Goal: Transaction & Acquisition: Obtain resource

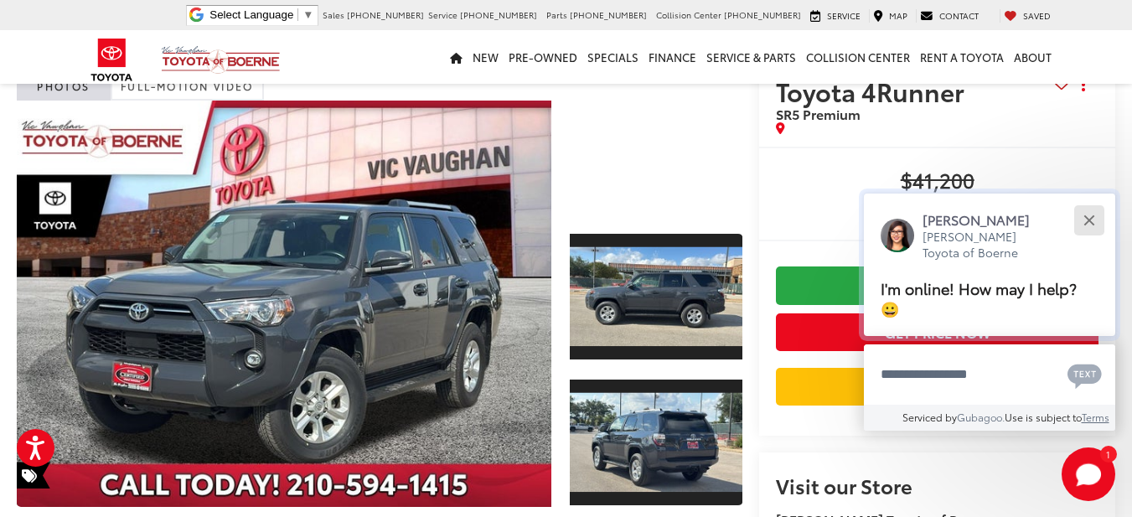
click at [1093, 224] on div "Close" at bounding box center [1088, 219] width 11 height 11
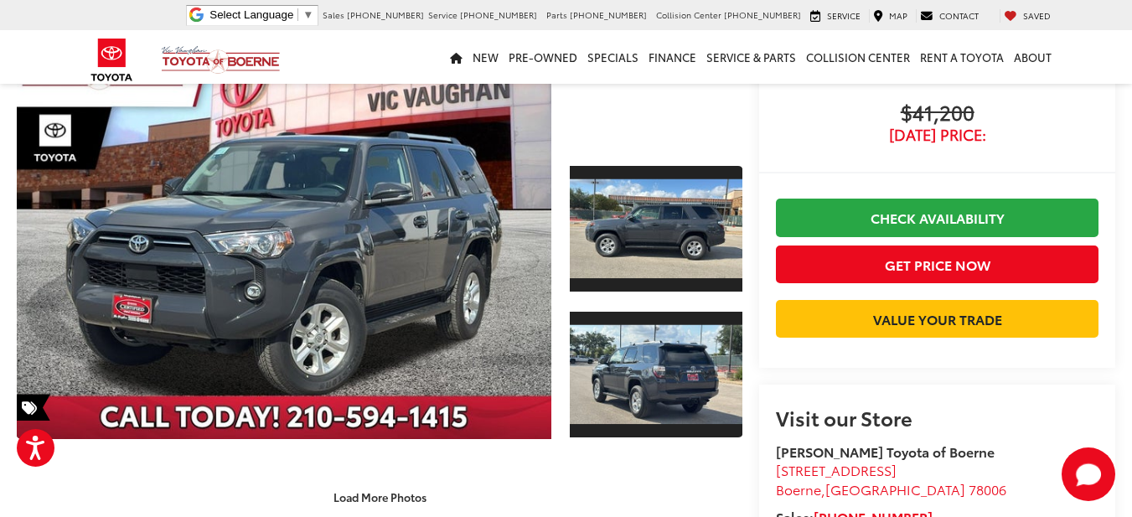
scroll to position [168, 0]
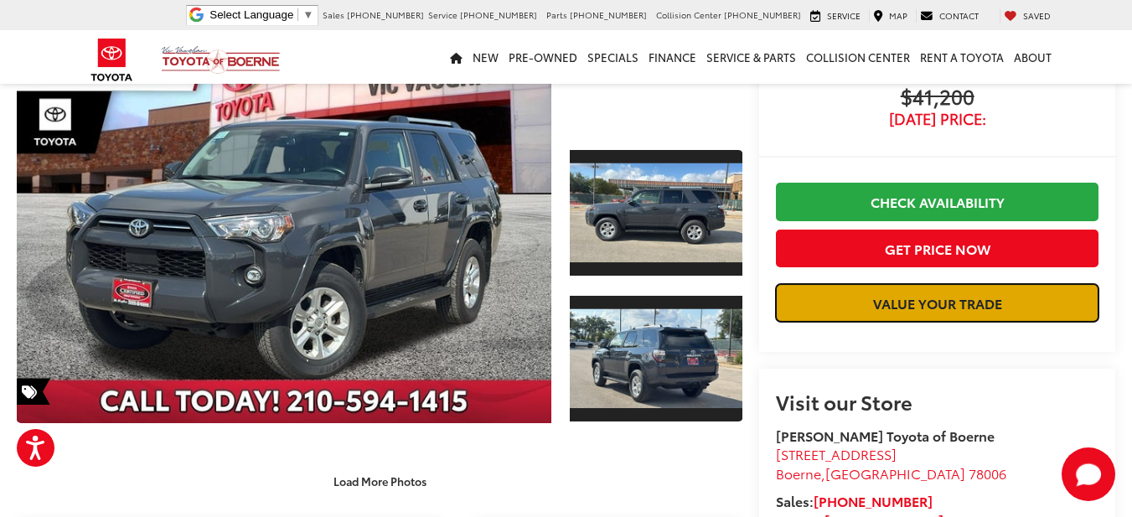
click at [807, 289] on link "Value Your Trade" at bounding box center [937, 303] width 323 height 38
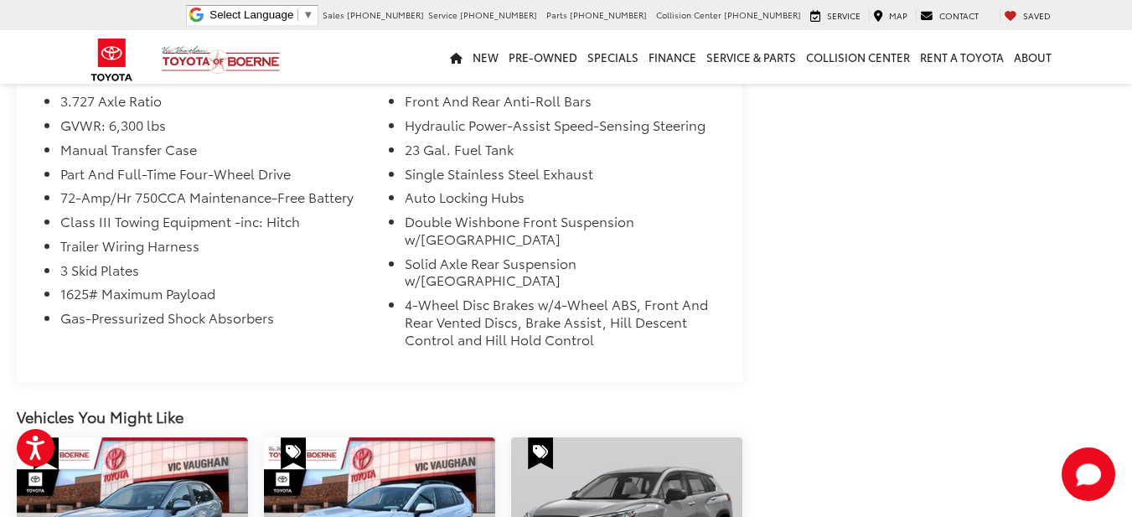
scroll to position [1424, 0]
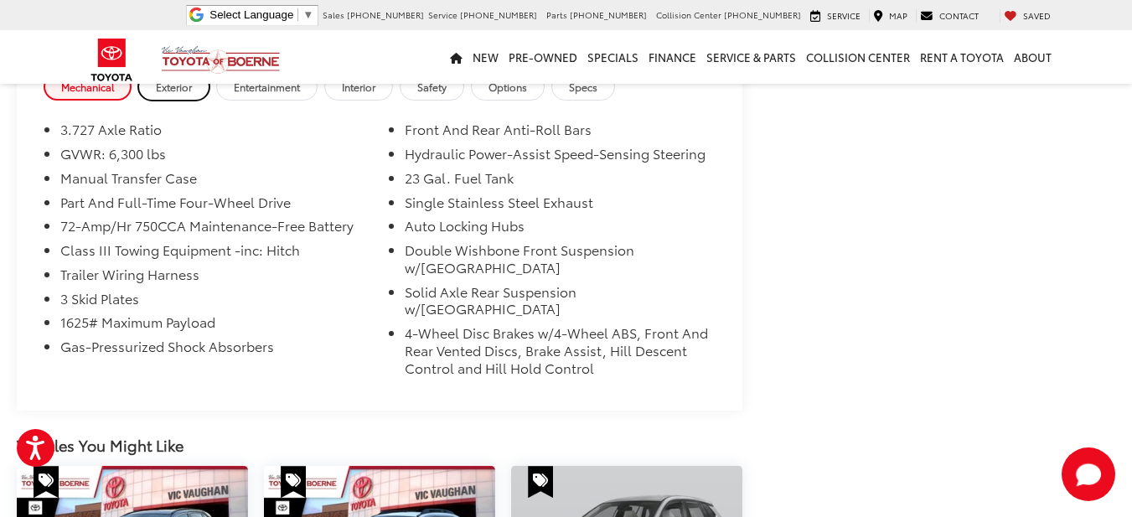
click at [179, 99] on link "Exterior" at bounding box center [173, 87] width 71 height 28
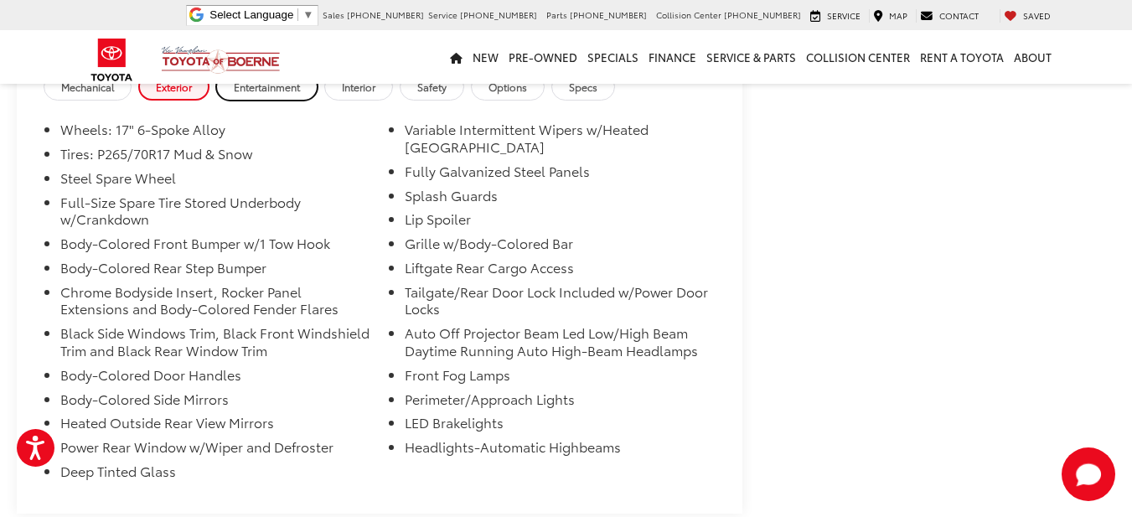
click at [263, 101] on link "Entertainment" at bounding box center [266, 87] width 101 height 28
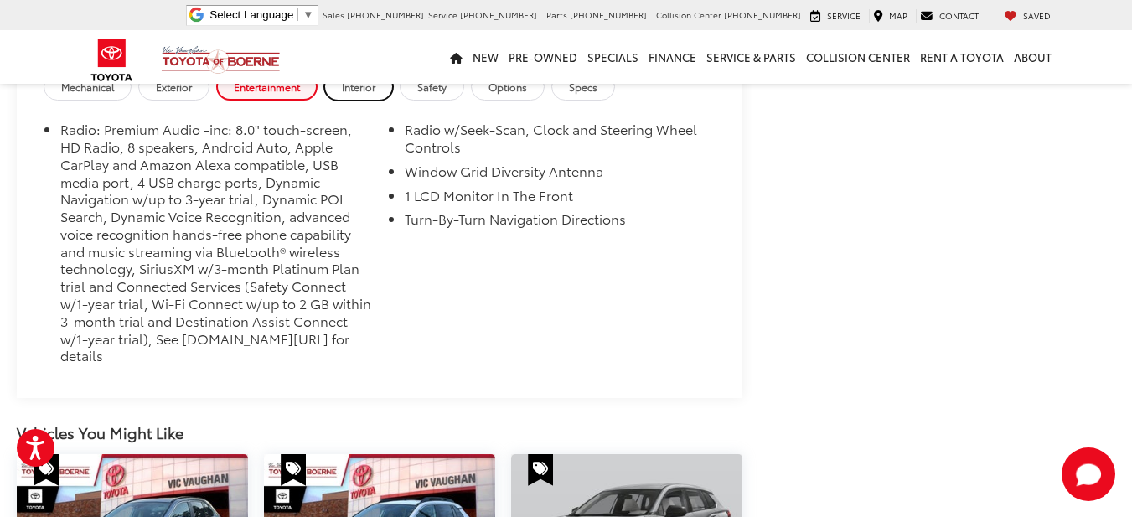
click at [340, 101] on link "Interior" at bounding box center [358, 87] width 69 height 28
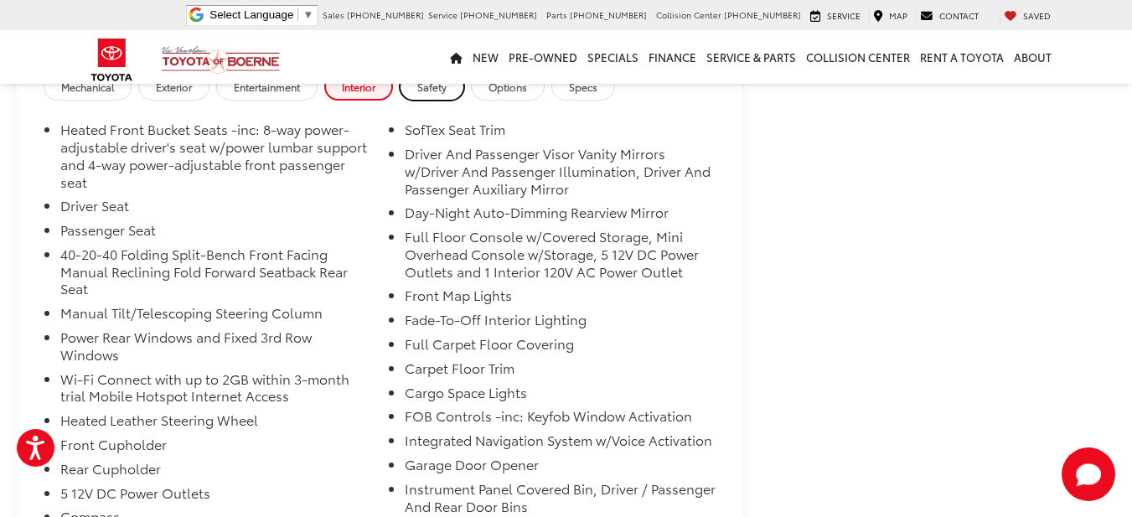
click at [426, 101] on link "Safety" at bounding box center [432, 87] width 65 height 28
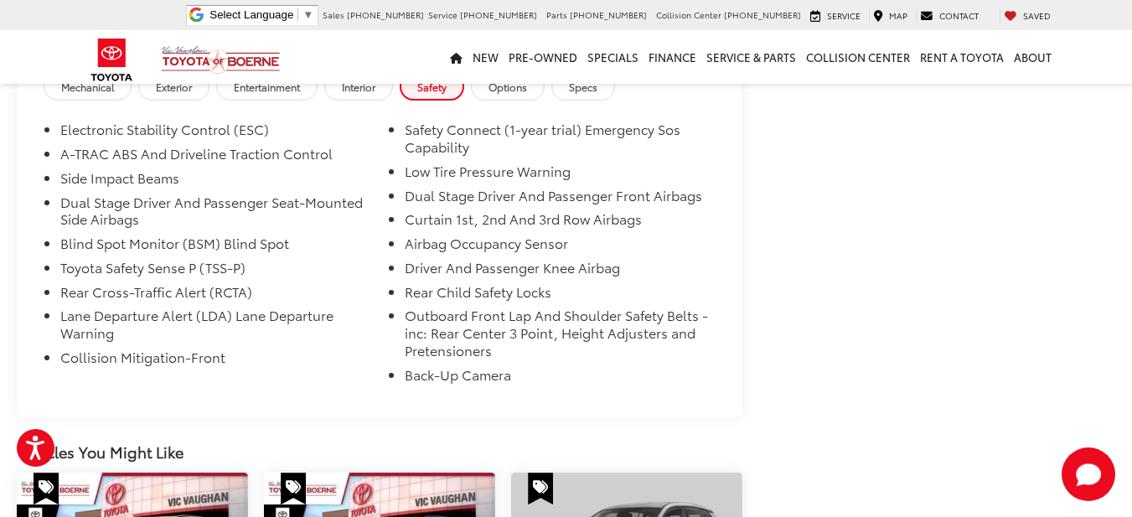
click at [497, 105] on div "Mechanical Exterior Entertainment Interior Safety Options Specs" at bounding box center [380, 89] width 726 height 32
click at [498, 105] on div "Mechanical Exterior Entertainment Interior Safety Options Specs" at bounding box center [380, 89] width 726 height 32
click at [515, 94] on span "Options" at bounding box center [507, 87] width 39 height 14
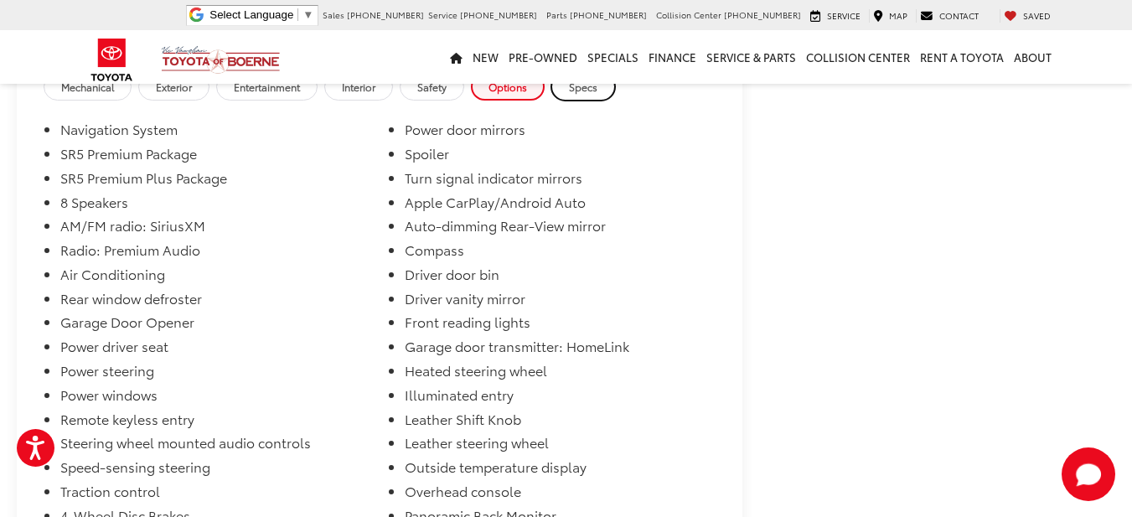
click at [581, 101] on link "Specs" at bounding box center [583, 87] width 64 height 28
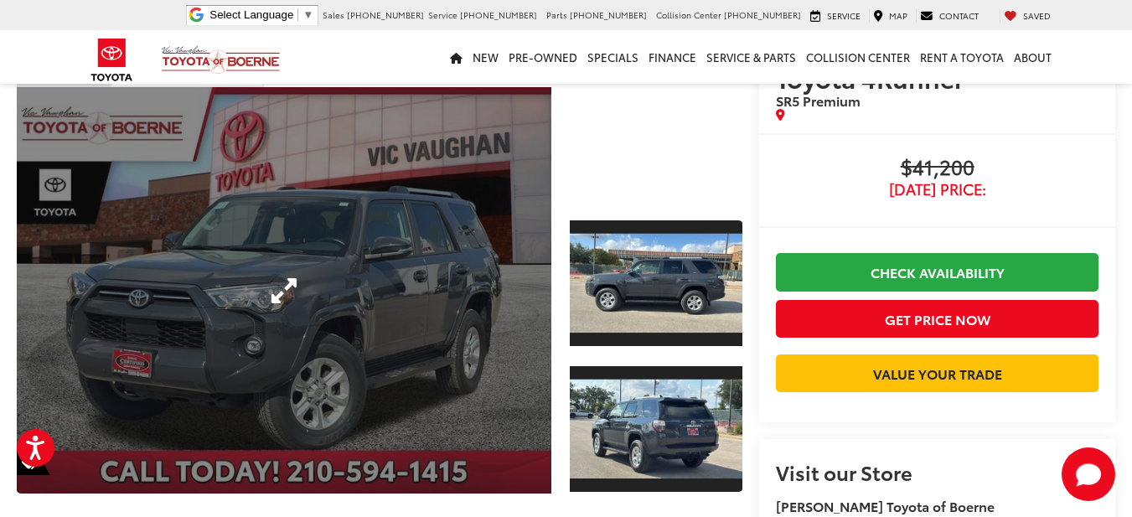
scroll to position [251, 0]
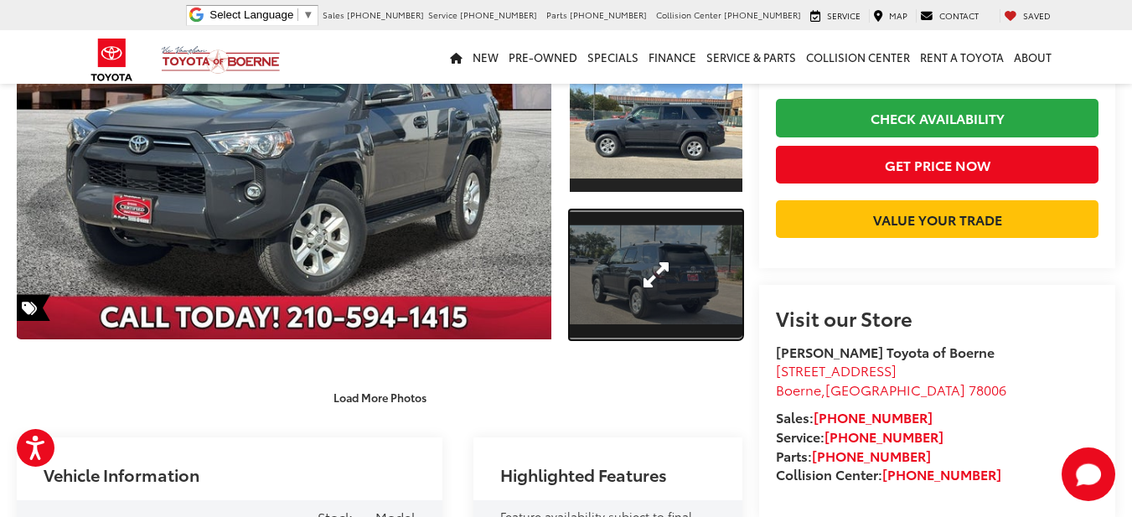
click at [589, 228] on link "Expand Photo 2" at bounding box center [656, 275] width 173 height 130
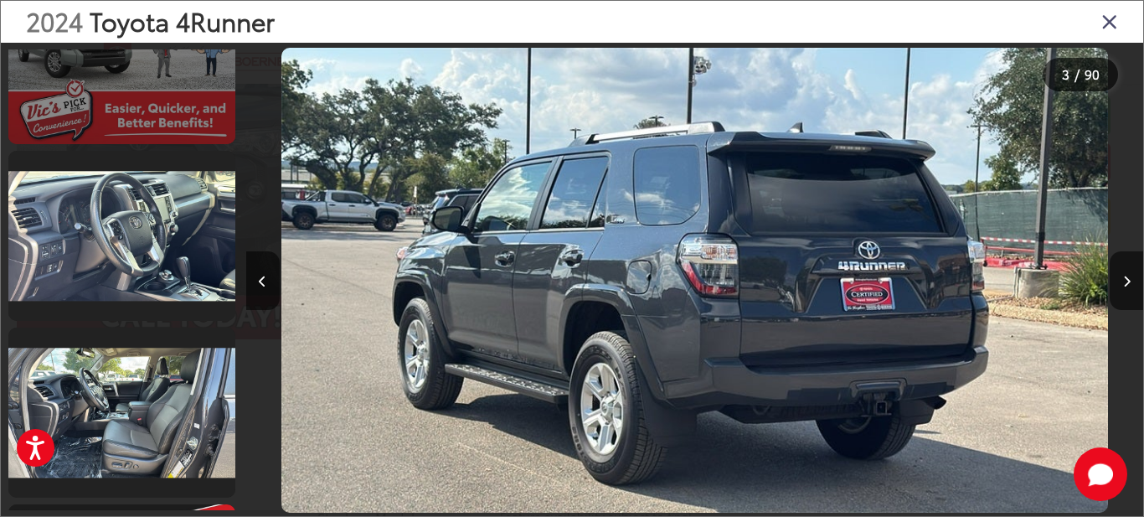
scroll to position [1854, 0]
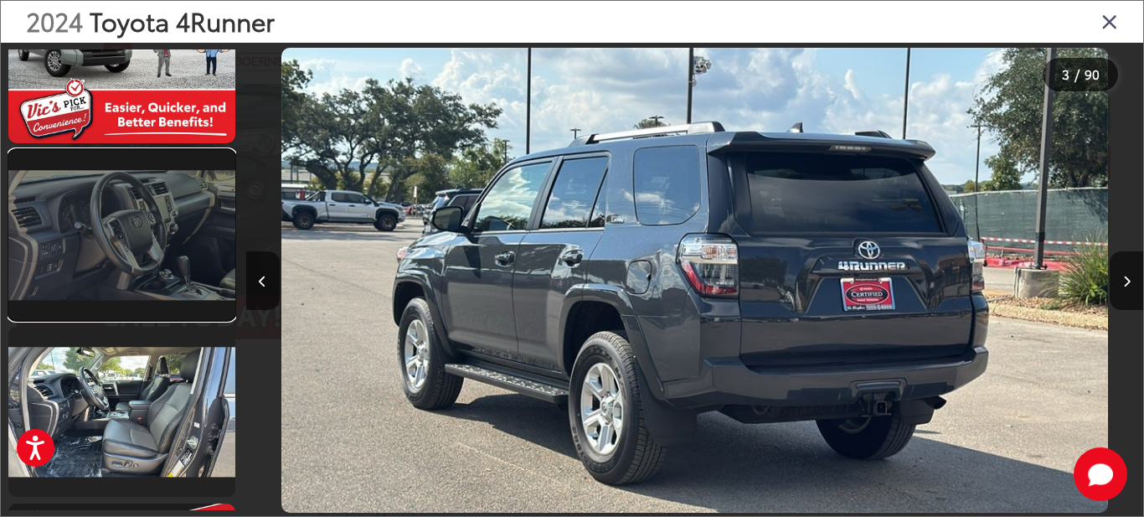
click at [210, 266] on link at bounding box center [121, 235] width 227 height 170
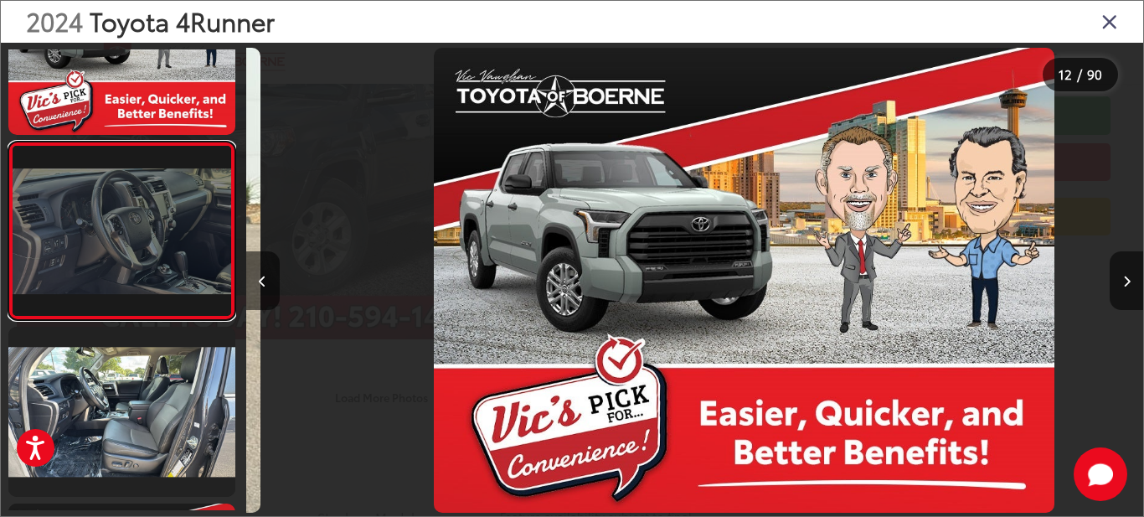
scroll to position [0, 9872]
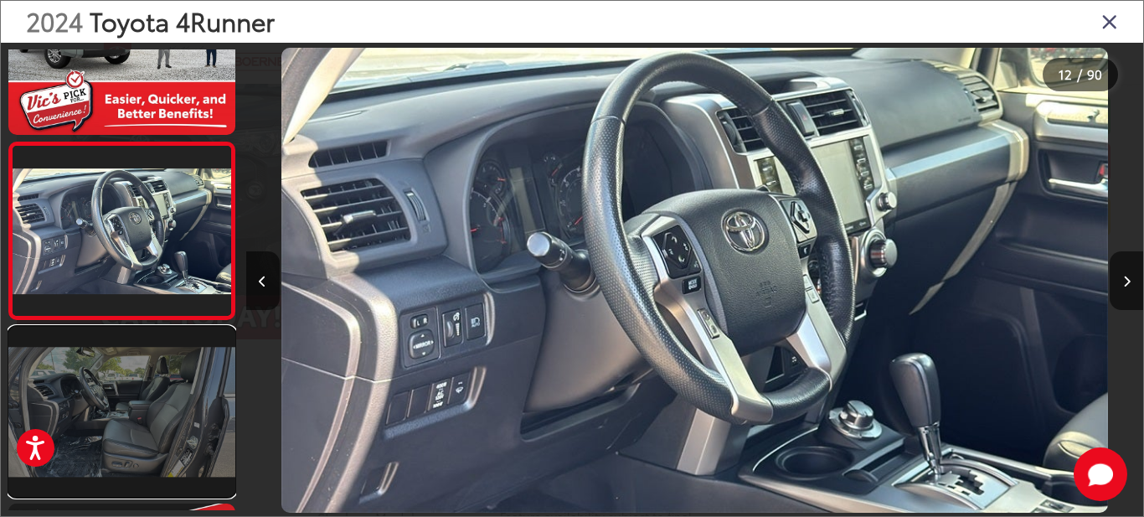
click at [178, 381] on link at bounding box center [121, 412] width 227 height 170
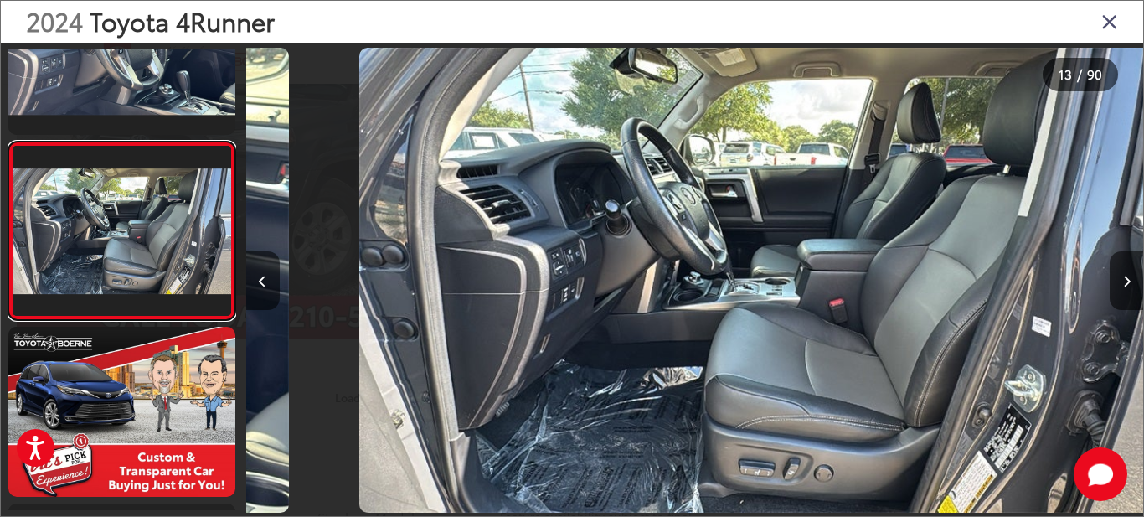
scroll to position [0, 10769]
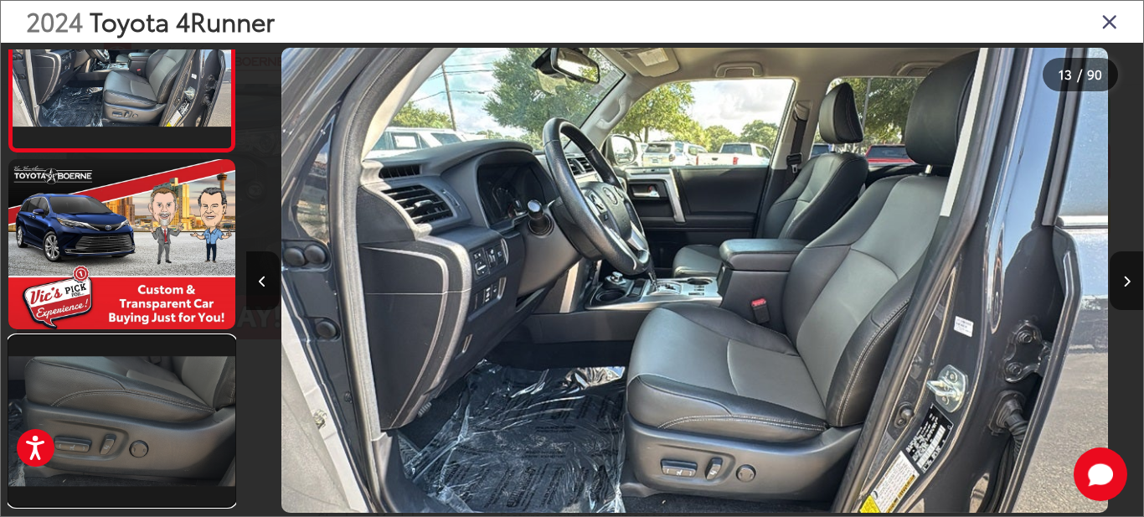
click at [168, 403] on link at bounding box center [121, 421] width 227 height 170
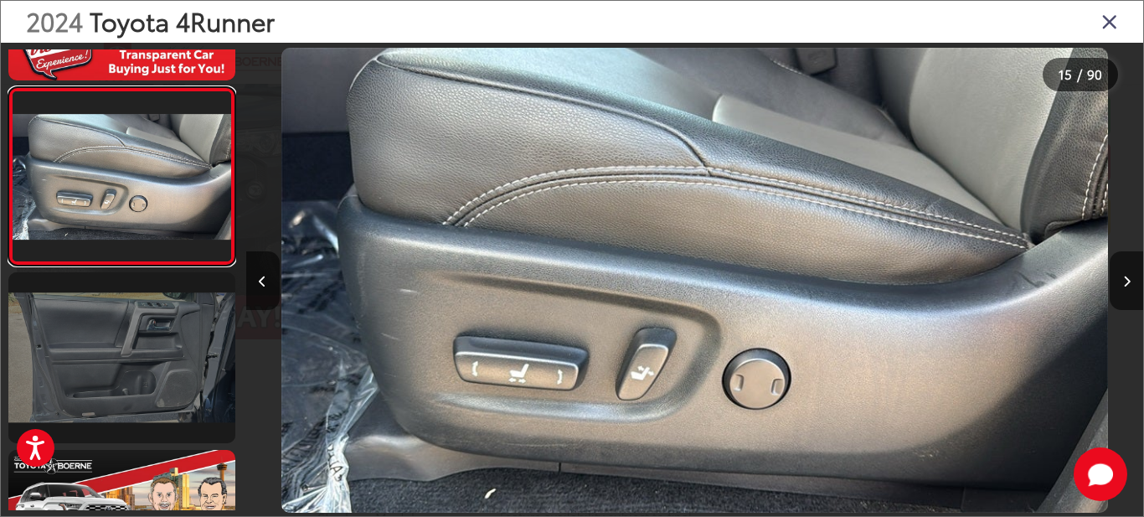
scroll to position [2468, 0]
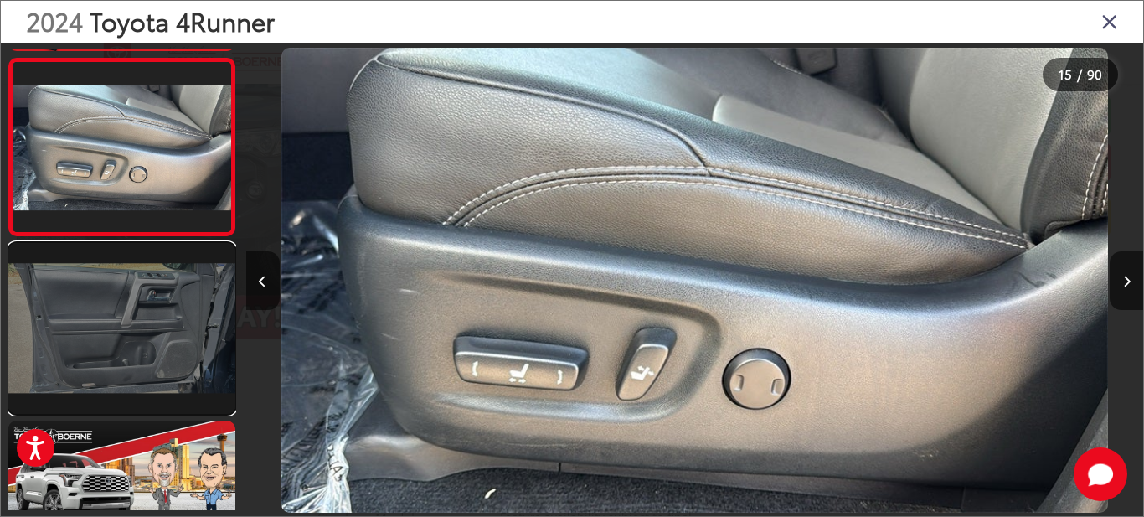
click at [172, 373] on link at bounding box center [121, 328] width 227 height 170
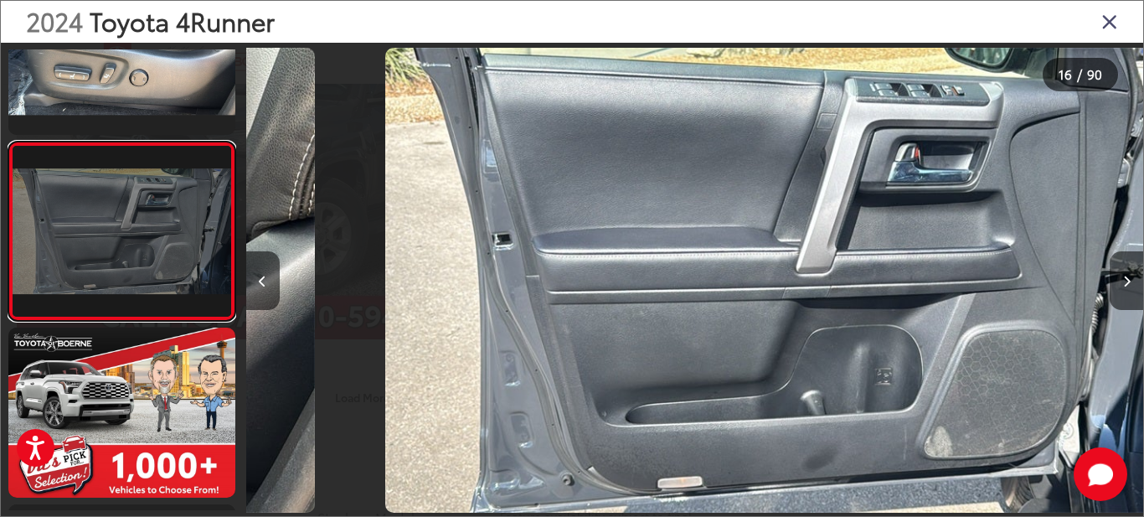
scroll to position [0, 13462]
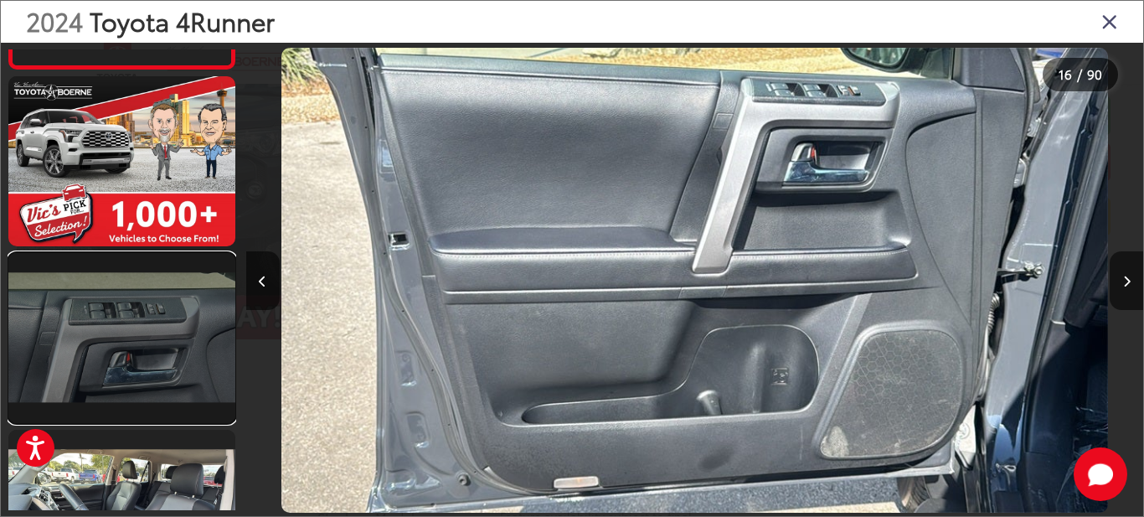
click at [178, 368] on link at bounding box center [121, 338] width 227 height 170
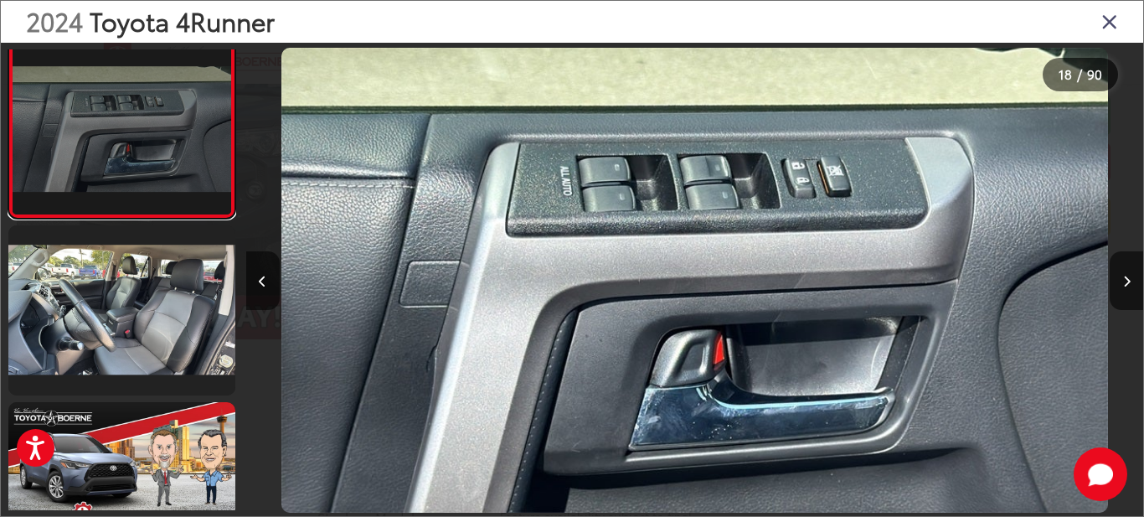
scroll to position [3083, 0]
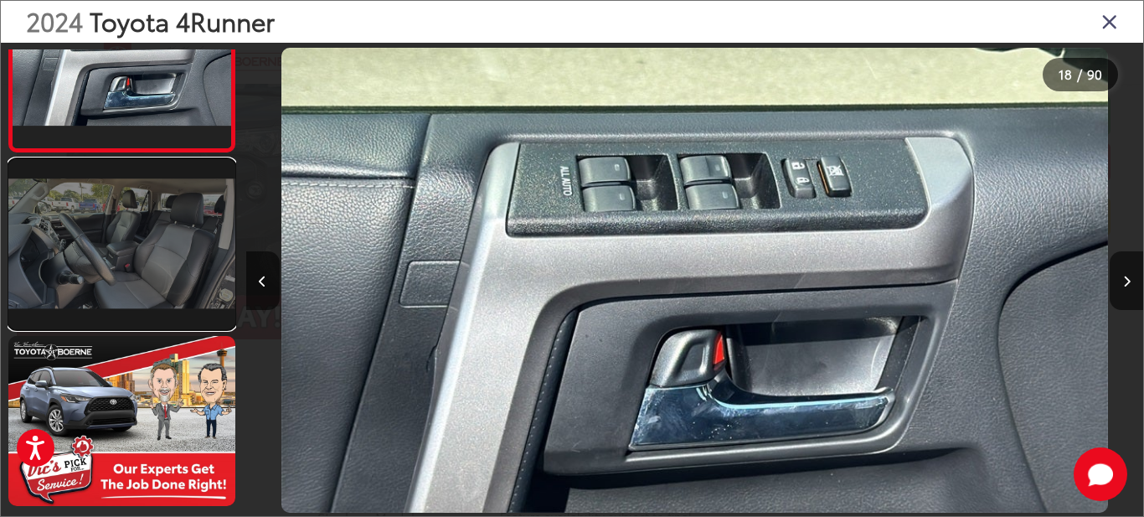
click at [150, 251] on link at bounding box center [121, 244] width 227 height 170
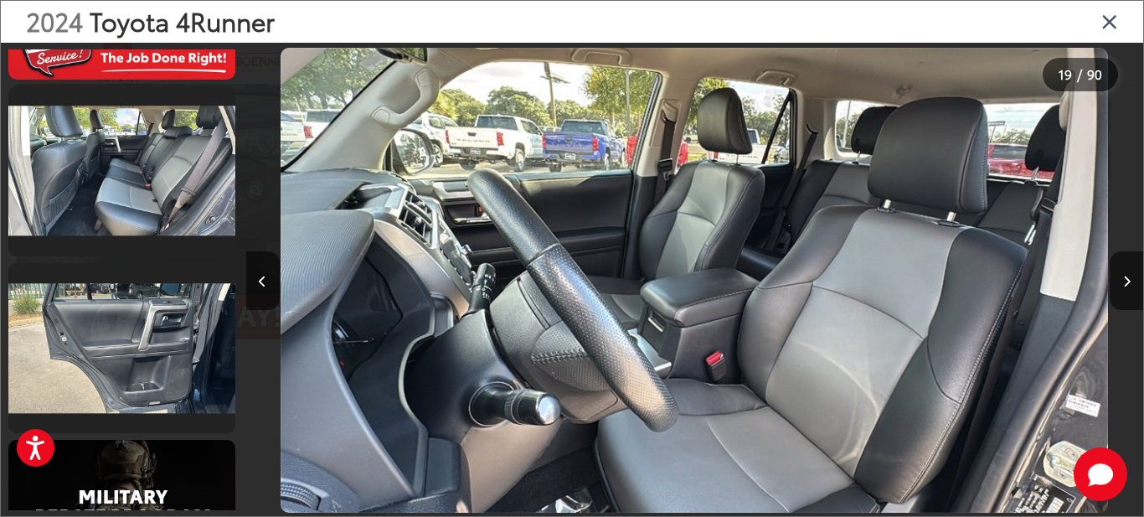
scroll to position [3511, 0]
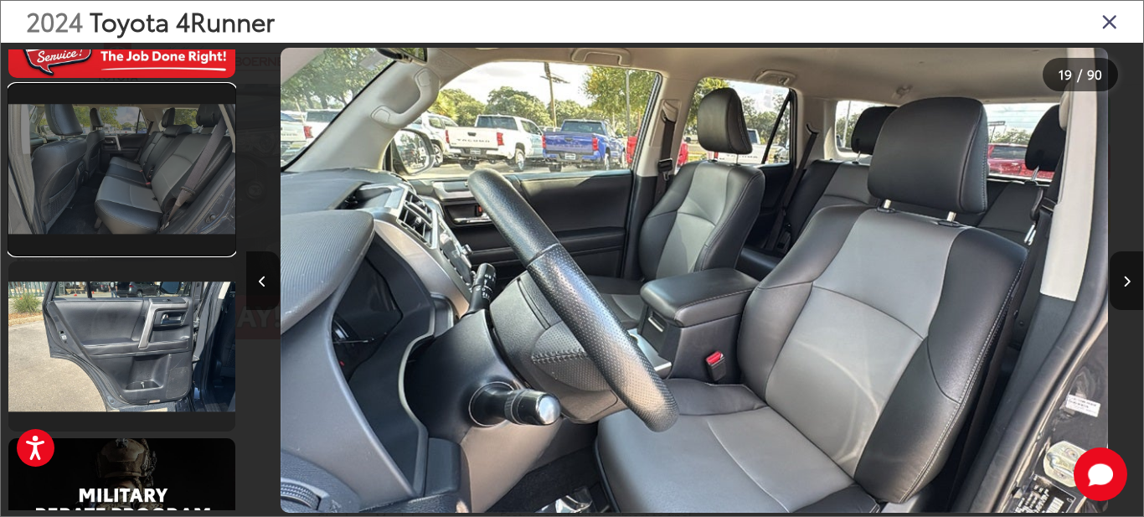
click at [174, 190] on link at bounding box center [121, 170] width 227 height 170
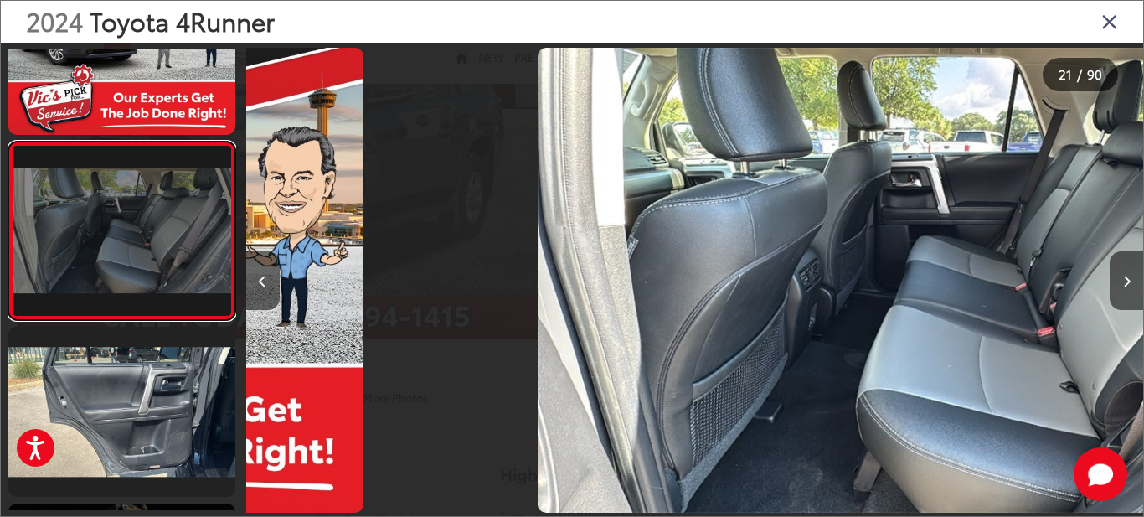
scroll to position [0, 17950]
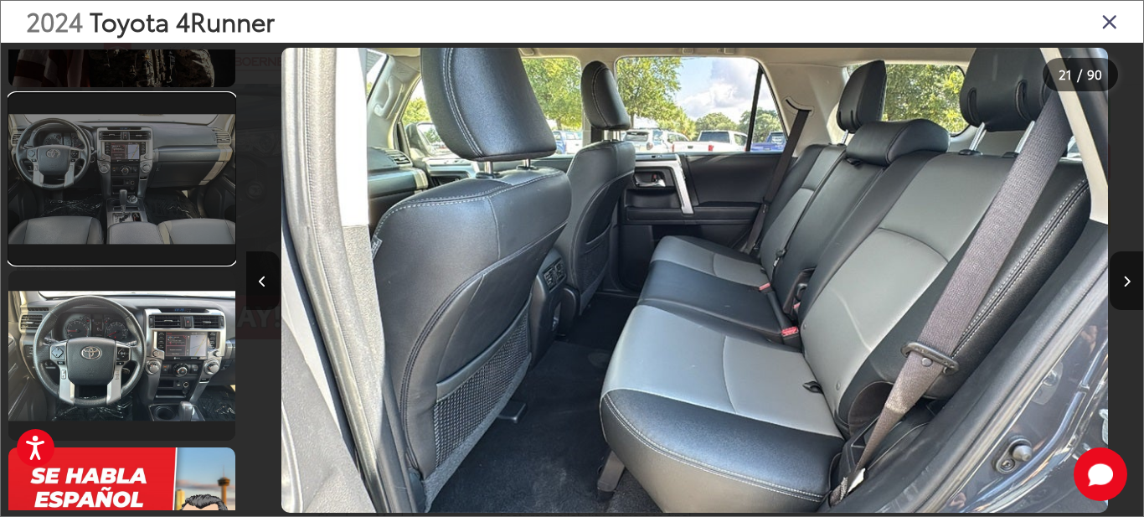
click at [176, 189] on link at bounding box center [121, 179] width 227 height 170
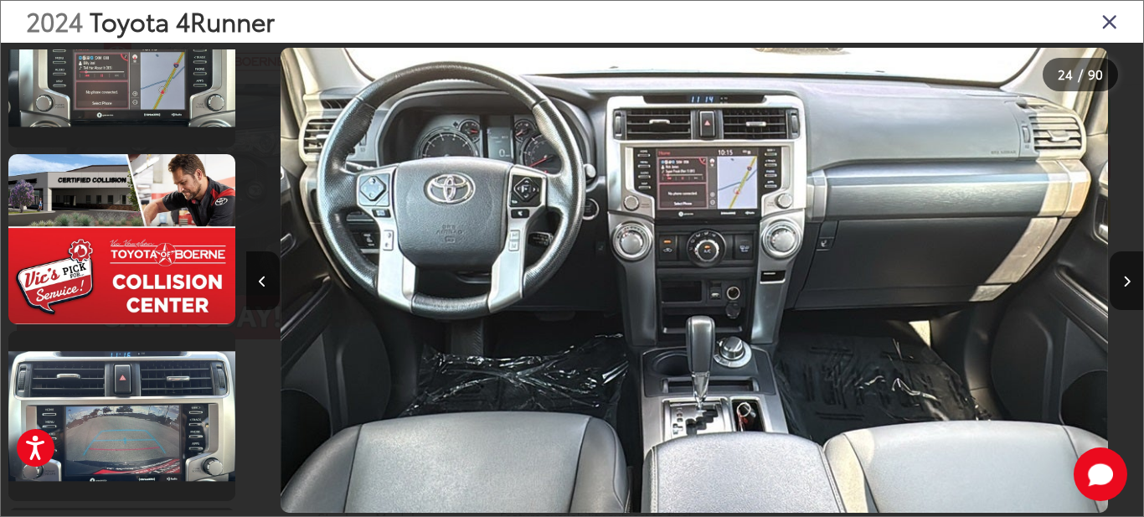
scroll to position [5736, 0]
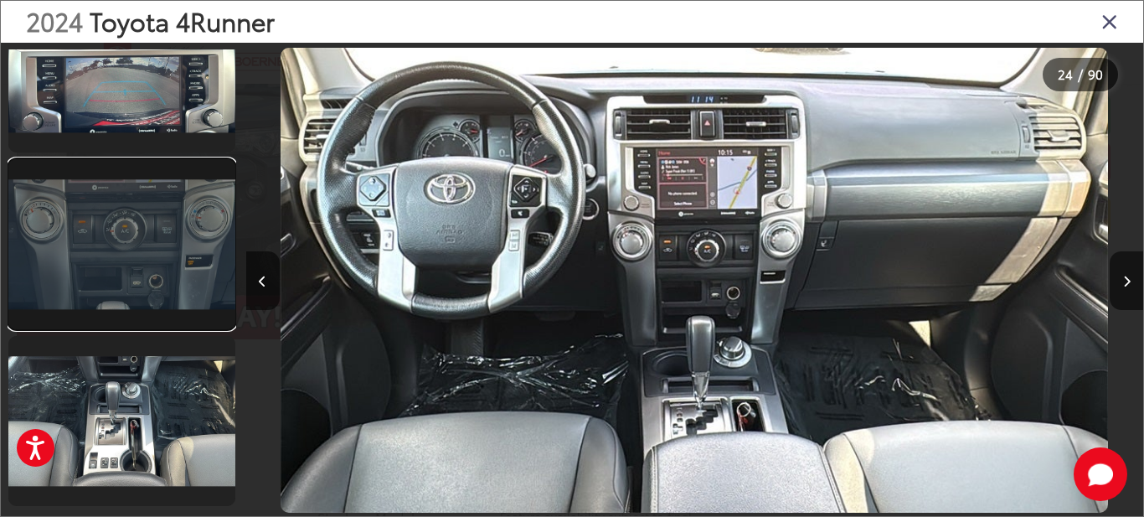
click at [160, 251] on link at bounding box center [121, 244] width 227 height 170
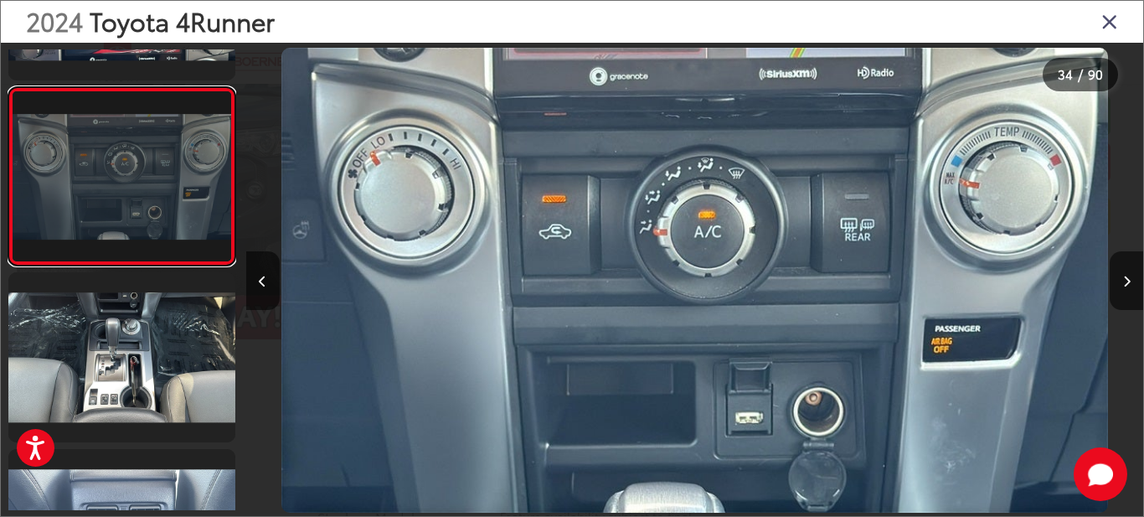
scroll to position [5829, 0]
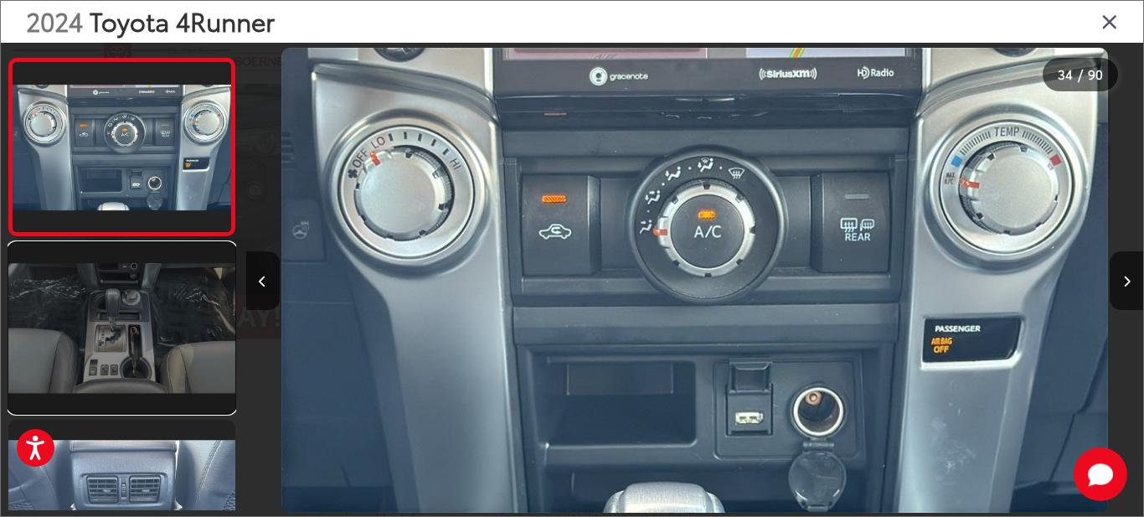
click at [162, 300] on link at bounding box center [121, 328] width 227 height 170
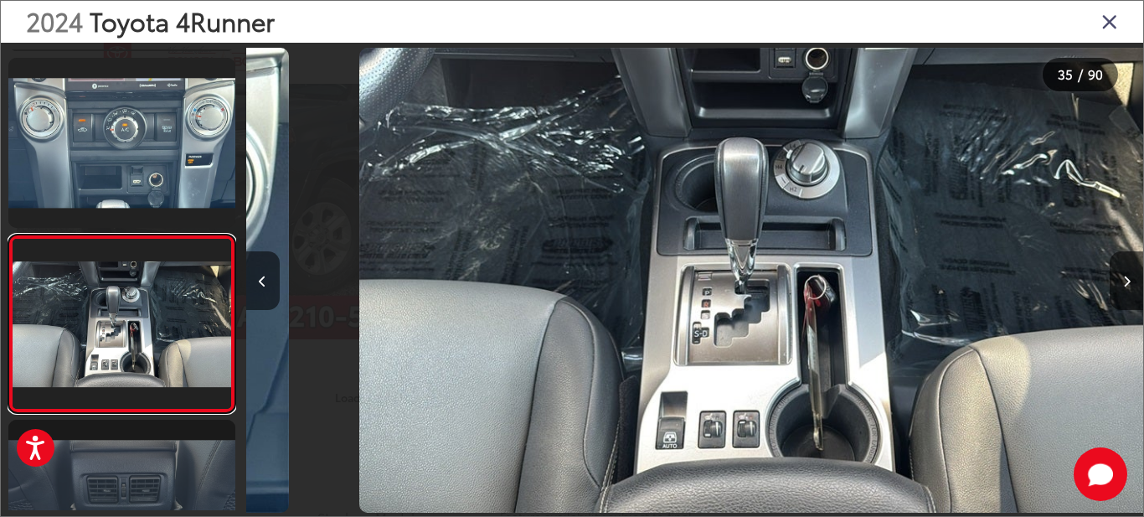
scroll to position [0, 0]
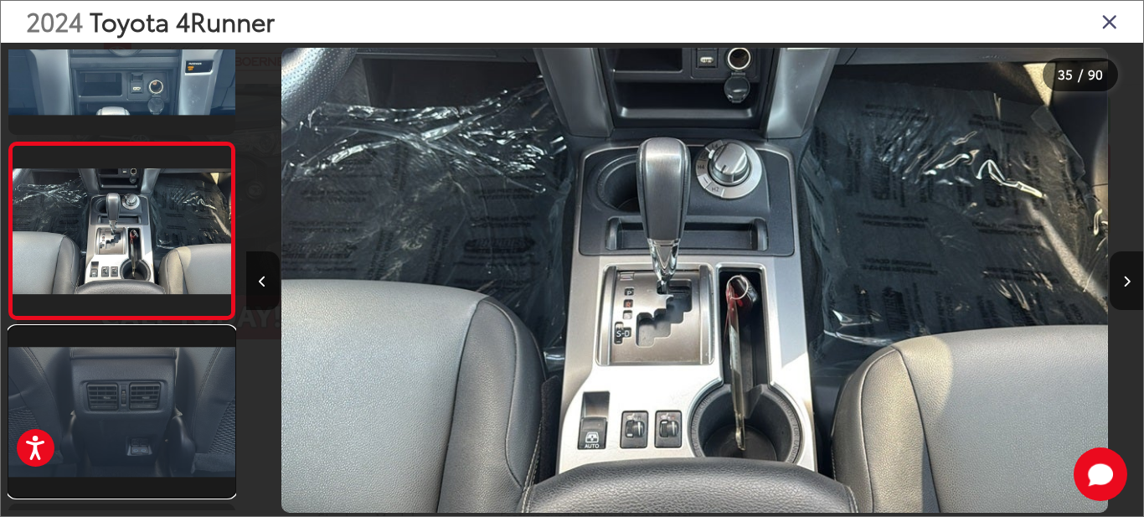
click at [173, 368] on link at bounding box center [121, 412] width 227 height 170
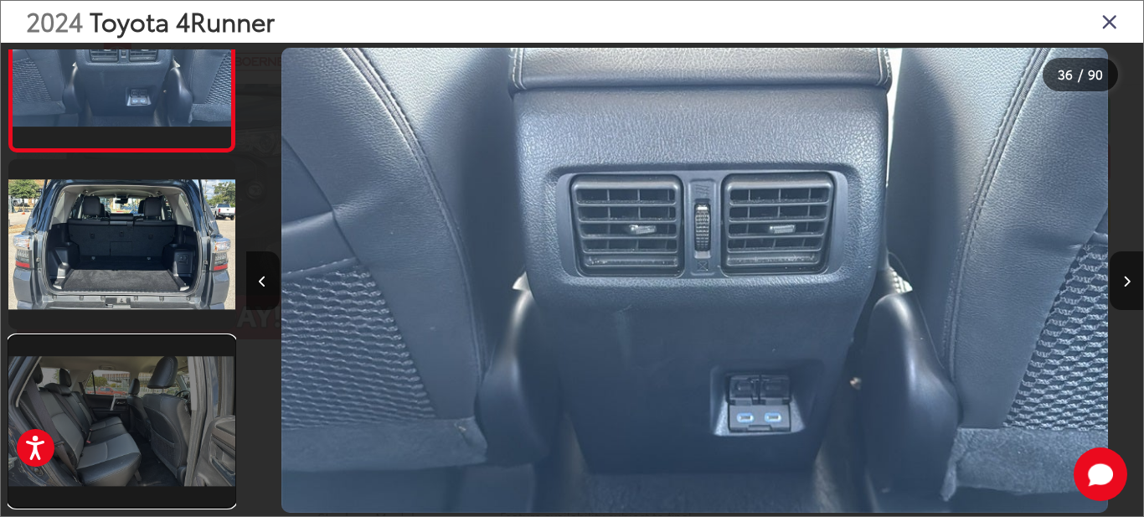
click at [174, 369] on link at bounding box center [121, 421] width 227 height 170
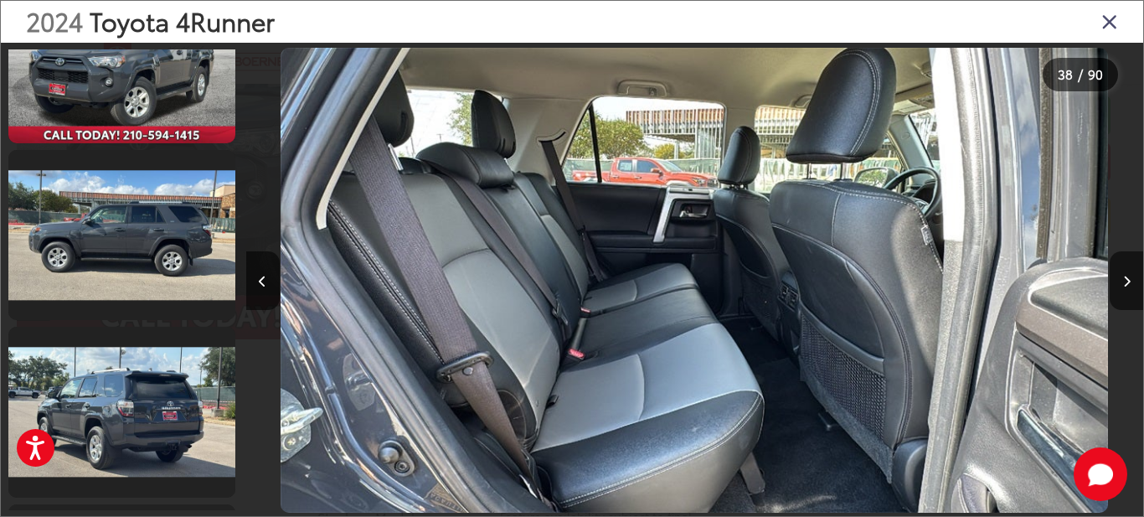
click at [1103, 22] on icon "Close gallery" at bounding box center [1110, 21] width 17 height 22
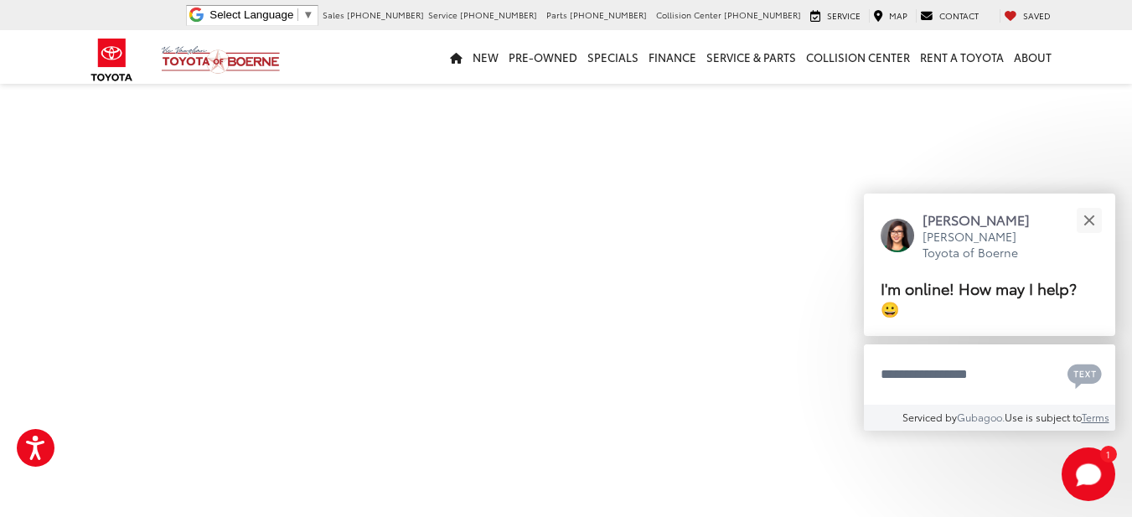
scroll to position [471, 0]
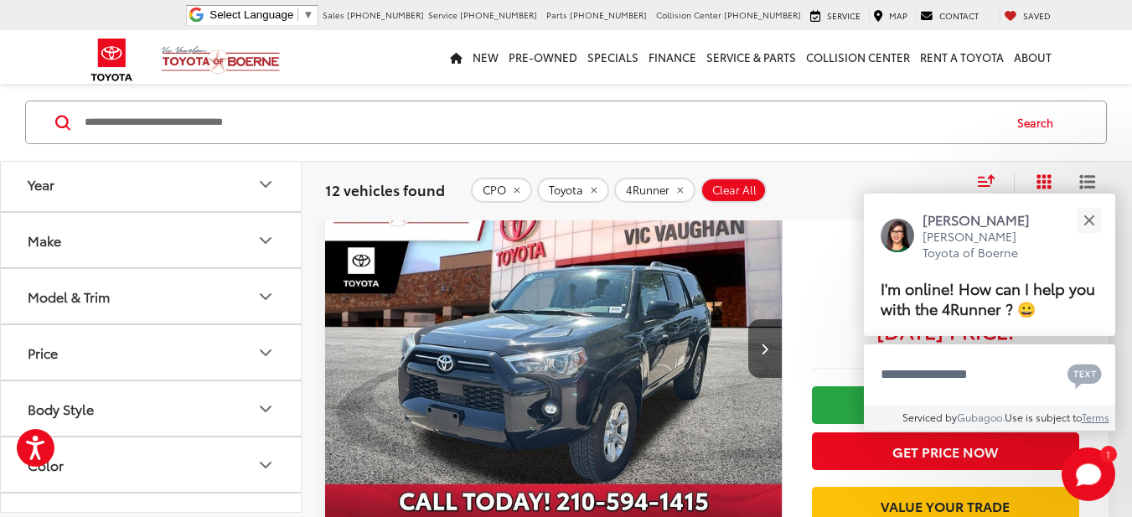
scroll to position [2121, 0]
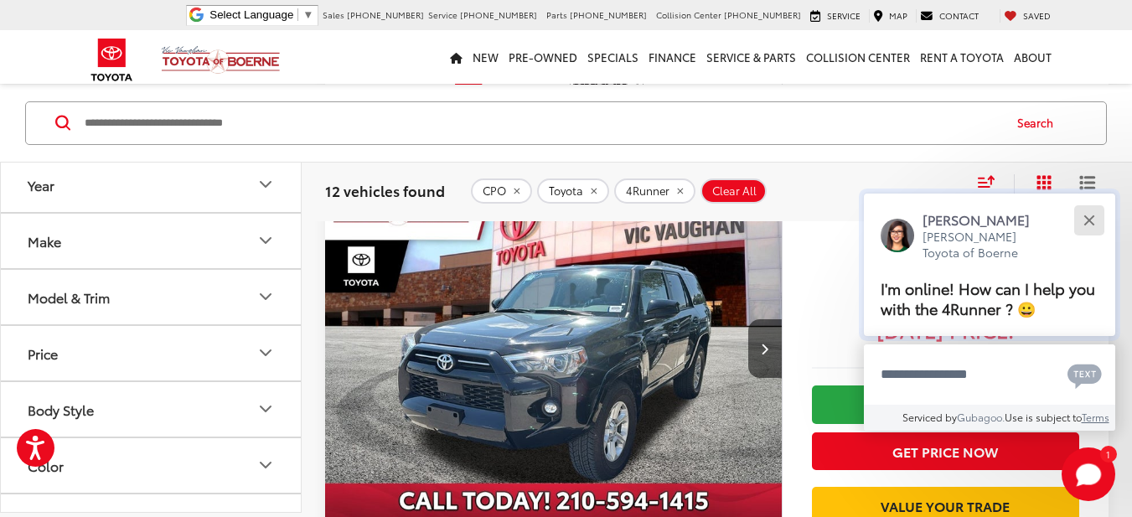
click at [1085, 211] on button "Close" at bounding box center [1089, 220] width 36 height 36
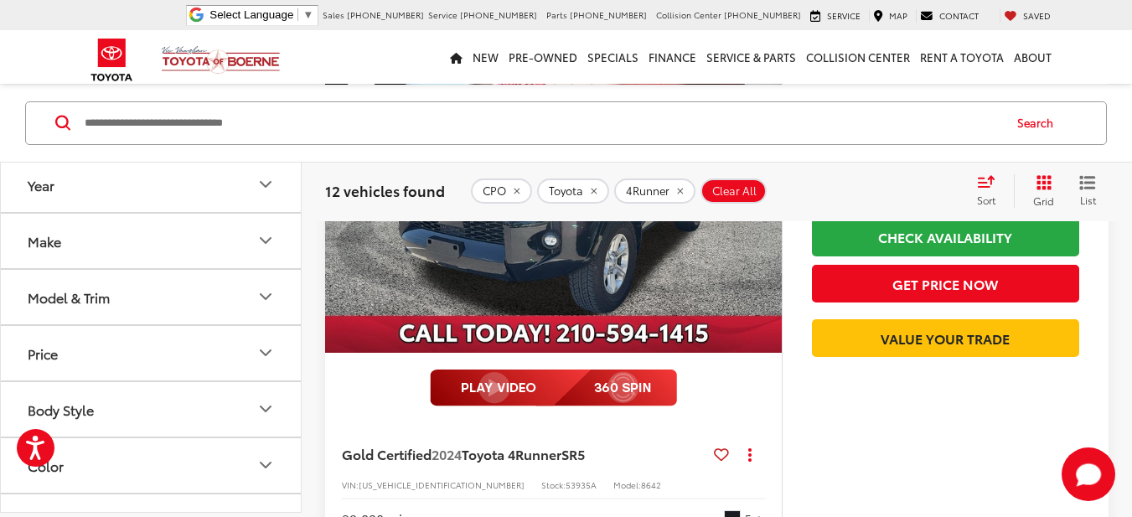
scroll to position [2346, 0]
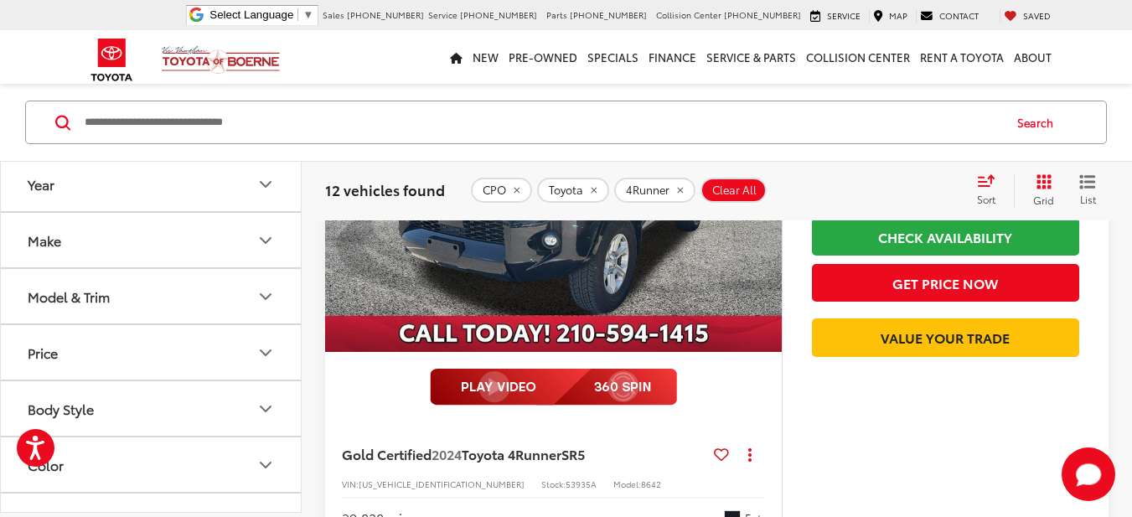
click at [56, 477] on button "Color" at bounding box center [152, 464] width 302 height 54
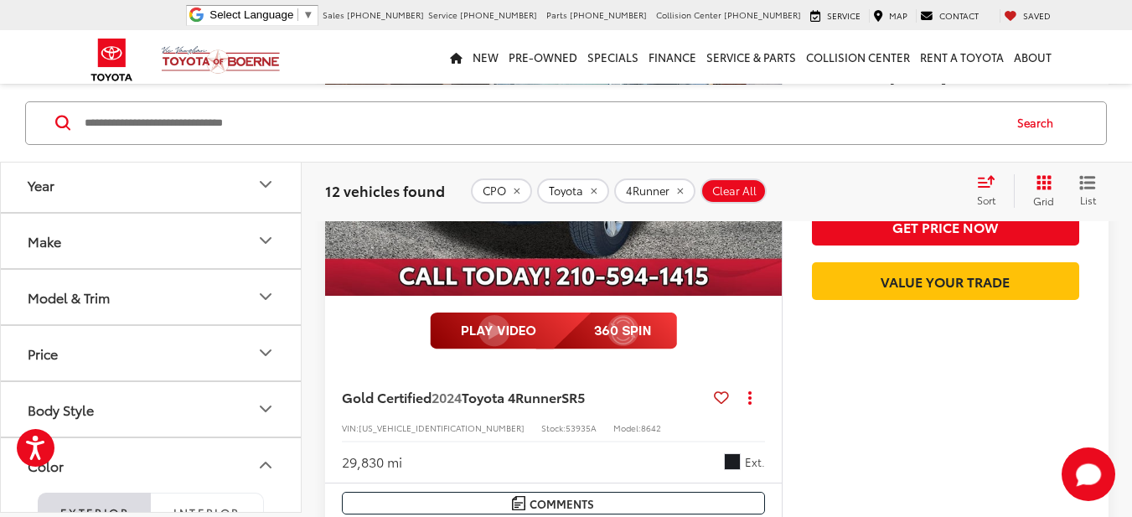
scroll to position [2289, 0]
